Goal: Find specific page/section: Find specific page/section

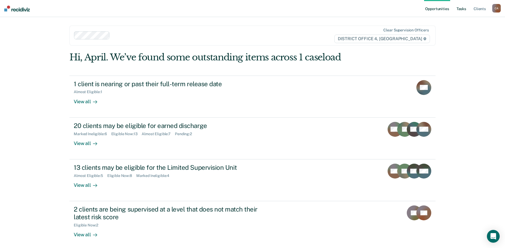
click at [463, 9] on link "Tasks" at bounding box center [461, 8] width 12 height 17
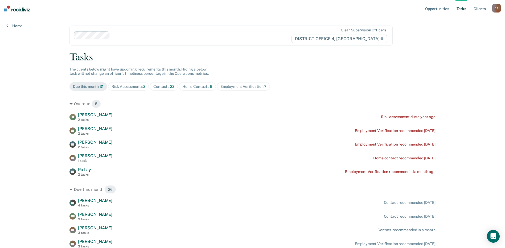
click at [192, 87] on div "Home Contacts 9" at bounding box center [197, 86] width 30 height 5
